Goal: Transaction & Acquisition: Purchase product/service

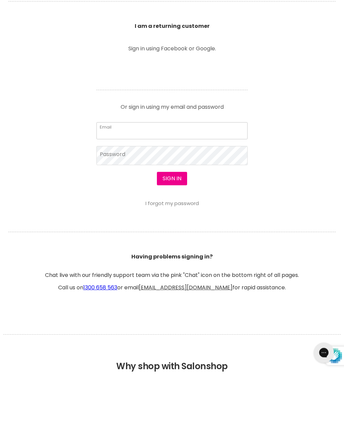
type input "bellezaportland@mail.com"
click at [172, 243] on button "Sign in" at bounding box center [172, 242] width 30 height 13
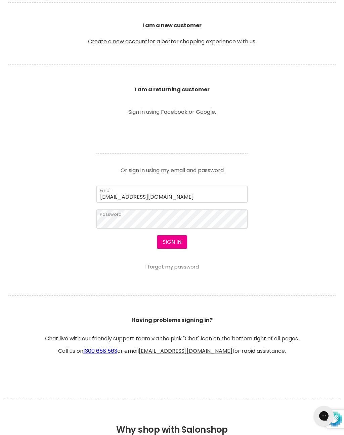
click at [175, 245] on button "Sign in" at bounding box center [172, 242] width 30 height 13
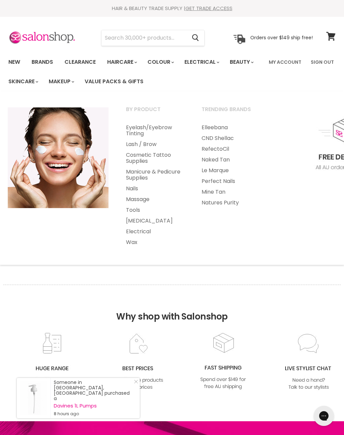
click at [131, 247] on link "Wax" at bounding box center [155, 242] width 74 height 11
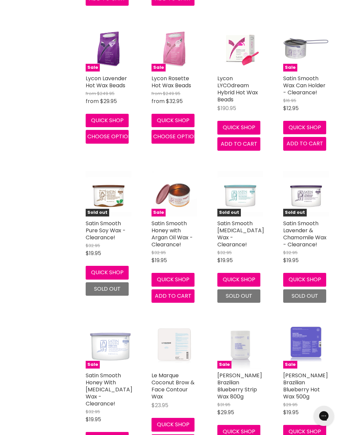
scroll to position [484, 0]
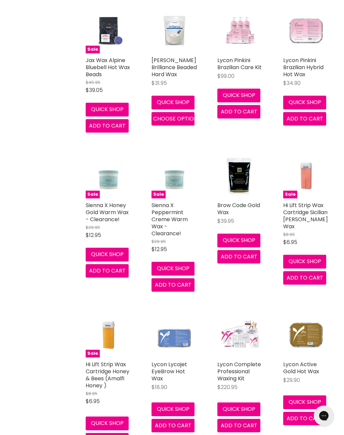
scroll to position [1660, 0]
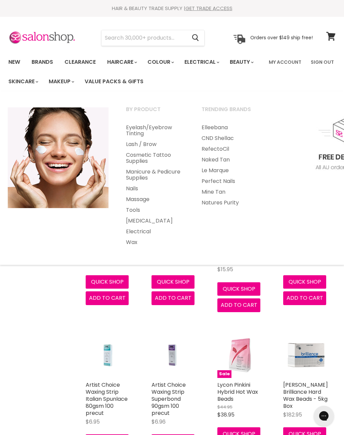
click at [122, 38] on input "Search" at bounding box center [143, 37] width 85 height 15
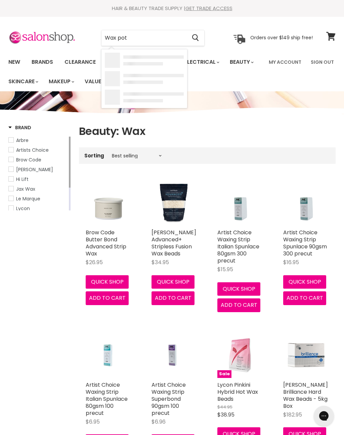
type input "Wax pots"
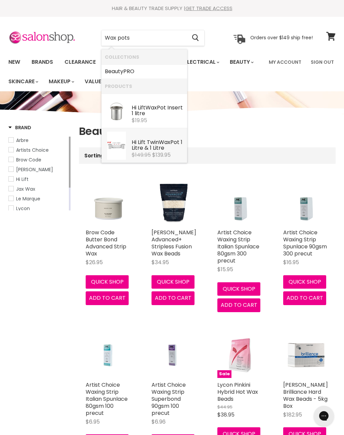
click at [154, 147] on div "Hi Lift Twin Wax Pot 1 Litre & 1 Litre" at bounding box center [158, 145] width 52 height 13
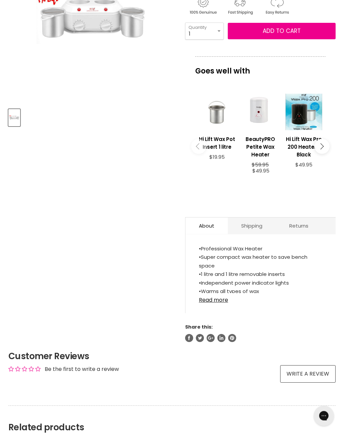
scroll to position [167, 0]
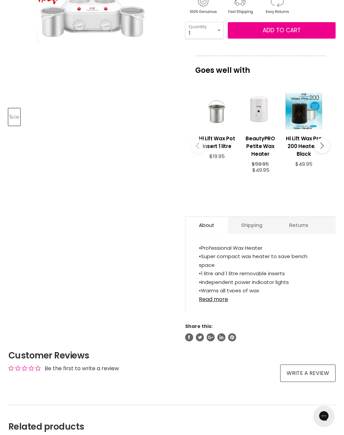
click at [224, 297] on link "Read more" at bounding box center [260, 298] width 123 height 10
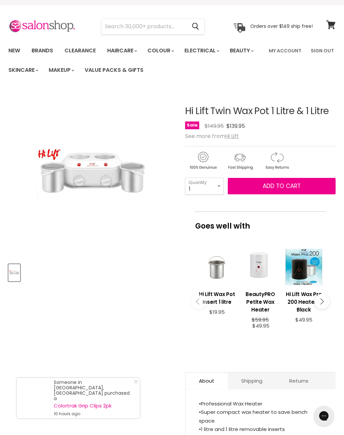
scroll to position [0, 0]
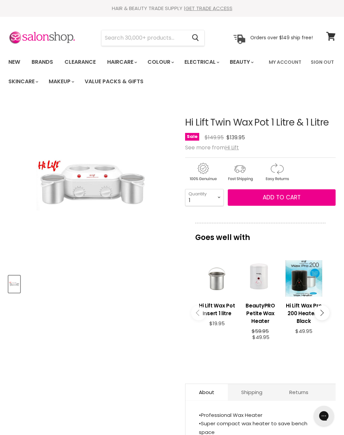
click at [291, 202] on button "Add to cart" at bounding box center [282, 198] width 108 height 17
click at [284, 197] on span "Add to cart" at bounding box center [282, 198] width 38 height 8
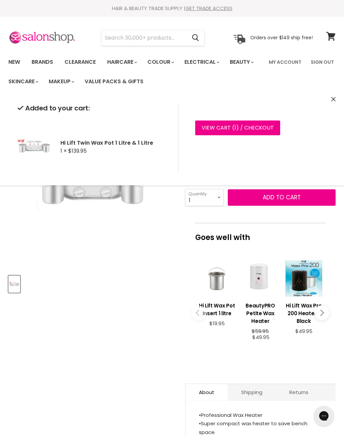
click at [63, 293] on article "Click or scroll to zoom Tap or pinch to zoom Hi Lift Twin Wax Pot 1 Litre & 1 L…" at bounding box center [171, 305] width 327 height 409
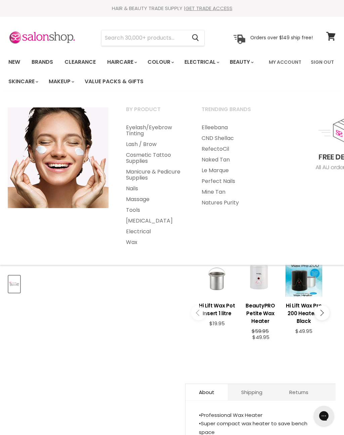
click at [127, 38] on input "Search" at bounding box center [143, 37] width 85 height 15
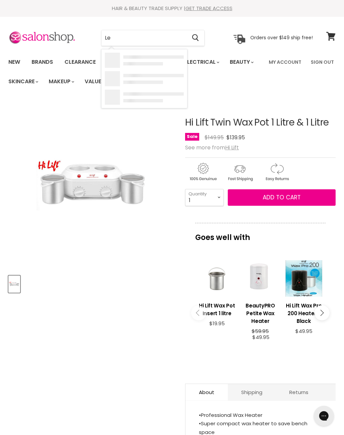
type input "L"
type input "N"
type input "Mitty lam"
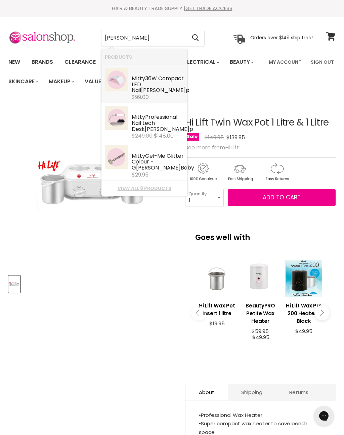
click at [144, 88] on div "Mitty 36W Compact LED Nail Lam p" at bounding box center [158, 85] width 52 height 19
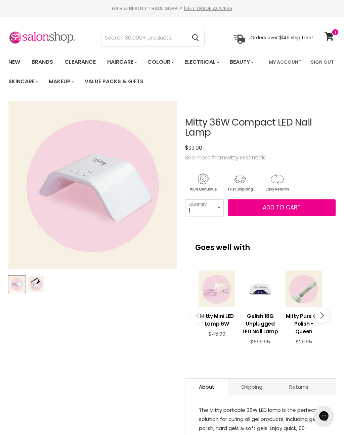
click at [37, 285] on img "Product thumbnails" at bounding box center [36, 285] width 16 height 16
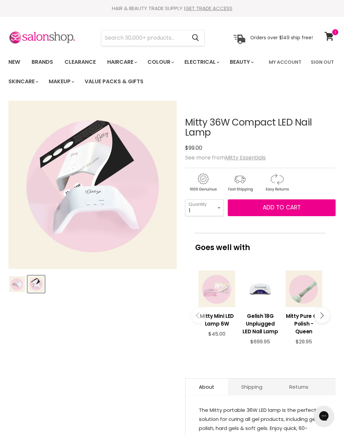
click at [14, 283] on img "Product thumbnails" at bounding box center [17, 285] width 16 height 16
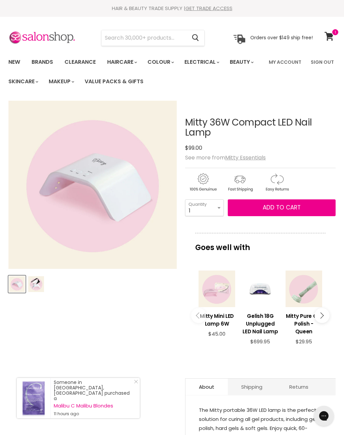
click at [286, 208] on span "Add to cart" at bounding box center [282, 208] width 38 height 8
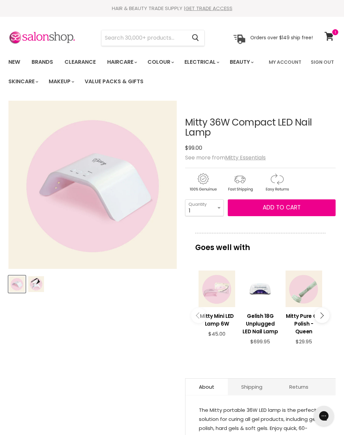
click at [279, 213] on button "Add to cart" at bounding box center [282, 208] width 108 height 17
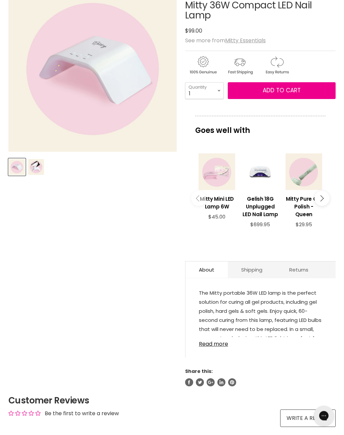
scroll to position [118, 0]
click at [222, 338] on link "Read more" at bounding box center [260, 342] width 123 height 10
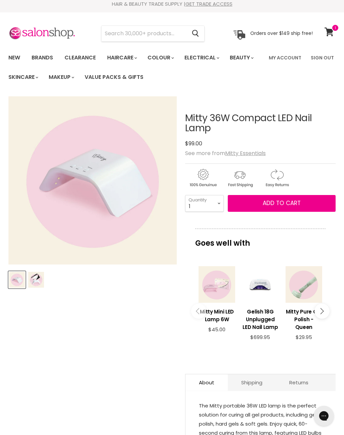
scroll to position [0, 0]
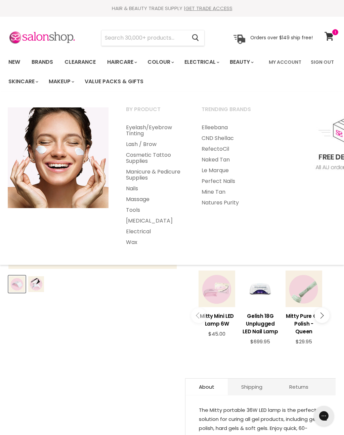
click at [138, 245] on link "Wax" at bounding box center [155, 242] width 74 height 11
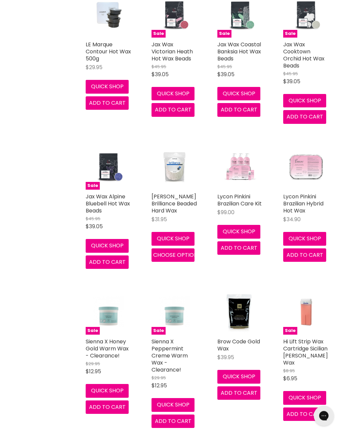
scroll to position [1523, 0]
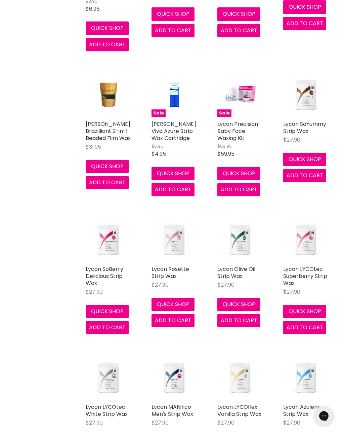
scroll to position [2054, 0]
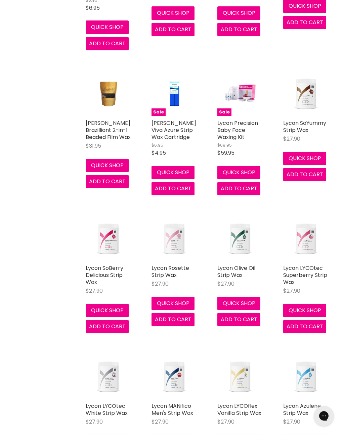
click at [109, 264] on link "Lycon SoBerry Delicious Strip Wax" at bounding box center [105, 275] width 38 height 22
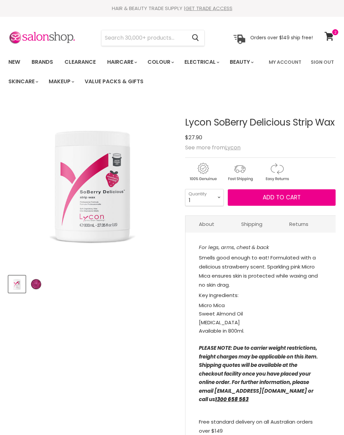
select select "2"
type input "2"
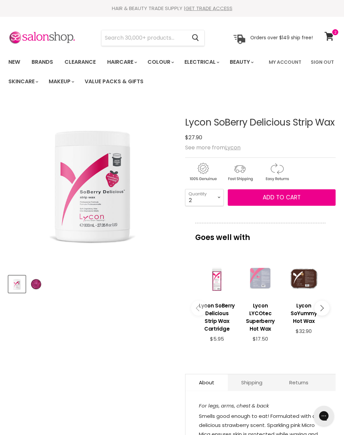
click at [286, 199] on span "Add to cart" at bounding box center [282, 198] width 38 height 8
click at [279, 204] on button "Add to cart" at bounding box center [282, 198] width 108 height 17
click at [140, 301] on article "Click or scroll to zoom Tap or pinch to zoom Click or scroll to zoom" at bounding box center [171, 300] width 327 height 399
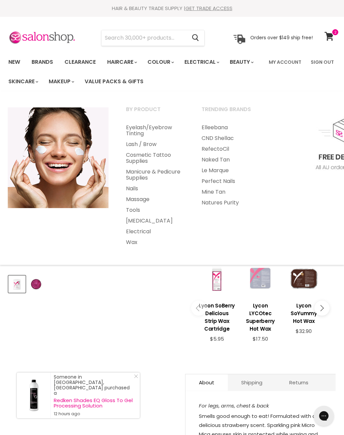
click at [135, 243] on link "Wax" at bounding box center [155, 242] width 74 height 11
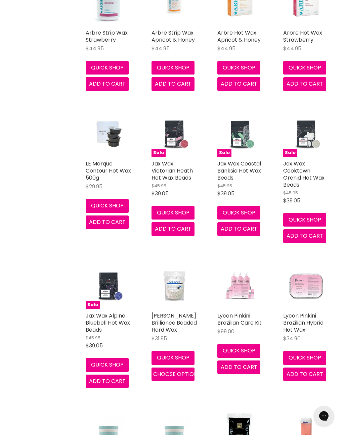
scroll to position [1404, 0]
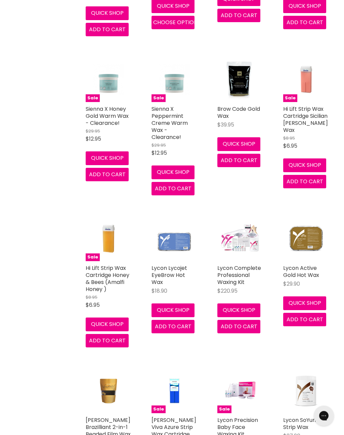
scroll to position [1756, 0]
click at [234, 264] on link "Lycon Complete Professional Waxing Kit" at bounding box center [239, 275] width 44 height 22
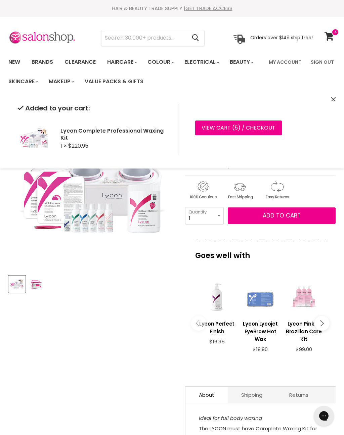
click at [328, 36] on icon at bounding box center [329, 36] width 9 height 9
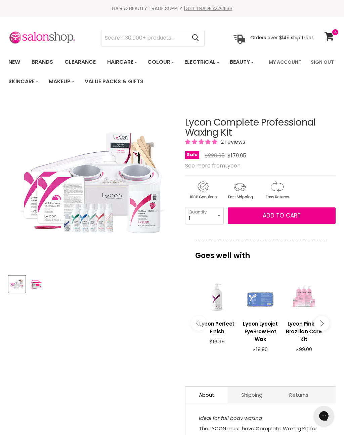
scroll to position [100, 0]
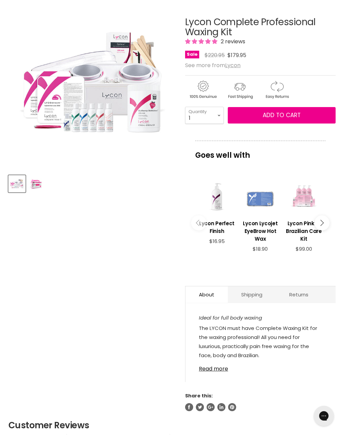
click at [36, 185] on img "Product thumbnails" at bounding box center [36, 184] width 16 height 16
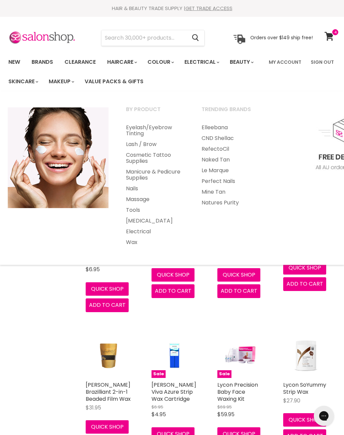
click at [138, 244] on link "Wax" at bounding box center [155, 242] width 74 height 11
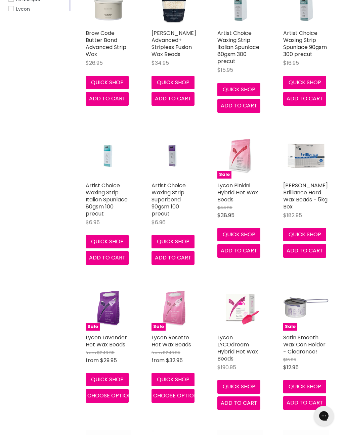
scroll to position [204, 0]
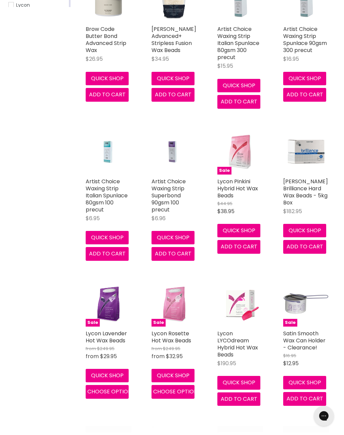
click at [178, 305] on img "Main content" at bounding box center [175, 304] width 46 height 46
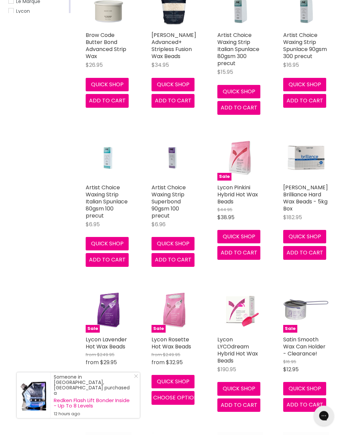
scroll to position [198, 0]
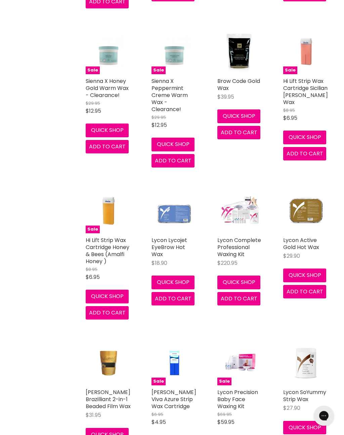
scroll to position [1784, 0]
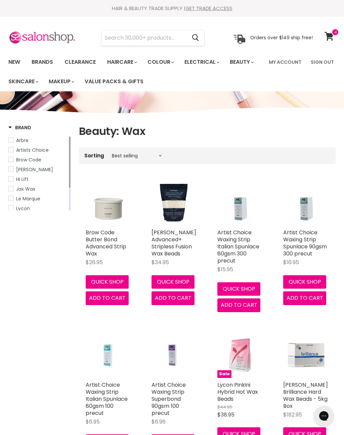
click at [136, 37] on input "Search" at bounding box center [143, 37] width 85 height 15
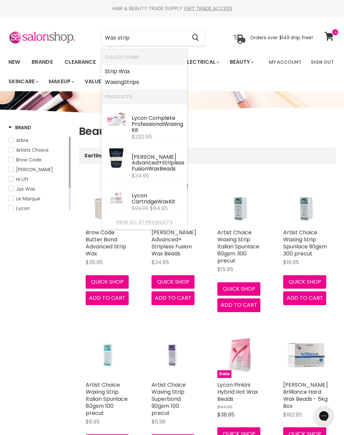
type input "Wax strips"
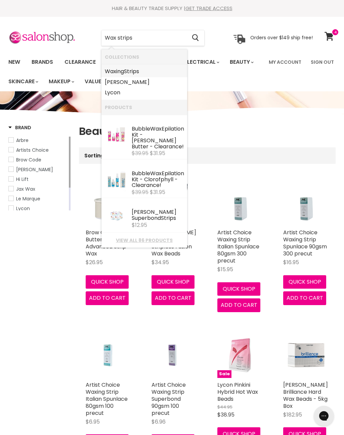
click at [137, 75] on link "Wax ing Strips" at bounding box center [144, 71] width 79 height 11
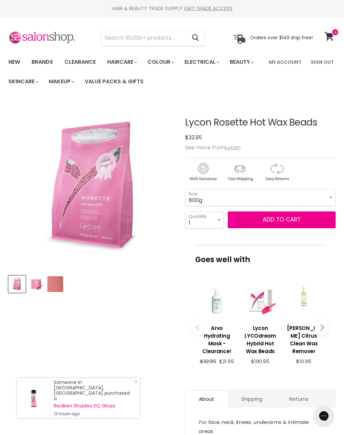
click at [288, 221] on span "Add to cart" at bounding box center [282, 220] width 38 height 8
click at [287, 225] on button "Add to cart" at bounding box center [282, 220] width 108 height 17
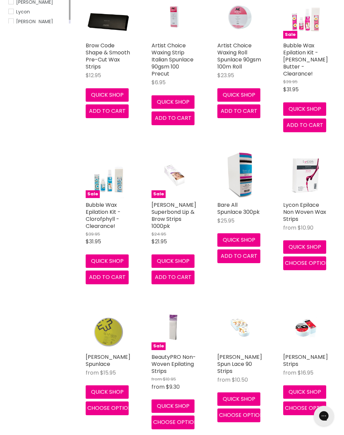
click at [171, 210] on link "[PERSON_NAME] Superbond Lip & Brow Strips 1000pk" at bounding box center [174, 215] width 45 height 29
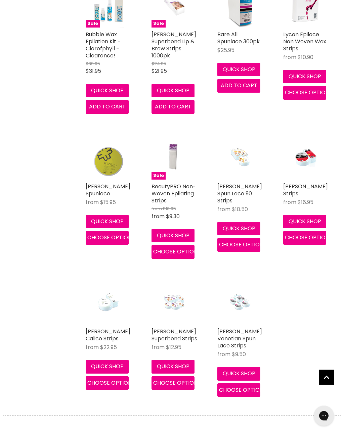
scroll to position [358, 0]
click at [301, 199] on span "$16.95" at bounding box center [306, 203] width 16 height 8
click at [301, 183] on link "[PERSON_NAME] Strips" at bounding box center [305, 190] width 45 height 15
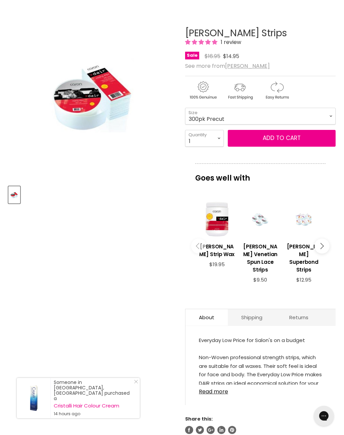
click at [282, 139] on span "Add to cart" at bounding box center [282, 138] width 38 height 8
click at [288, 143] on button "Add to cart" at bounding box center [282, 138] width 108 height 17
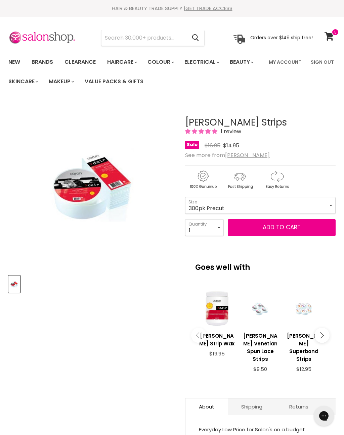
click at [324, 36] on link "View cart" at bounding box center [330, 36] width 18 height 15
